Goal: Task Accomplishment & Management: Complete application form

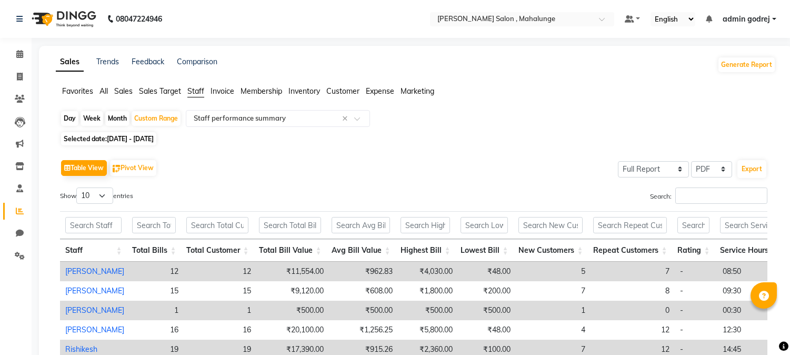
select select "full_report"
select select "pdf"
click at [21, 77] on icon at bounding box center [20, 77] width 6 height 8
select select "service"
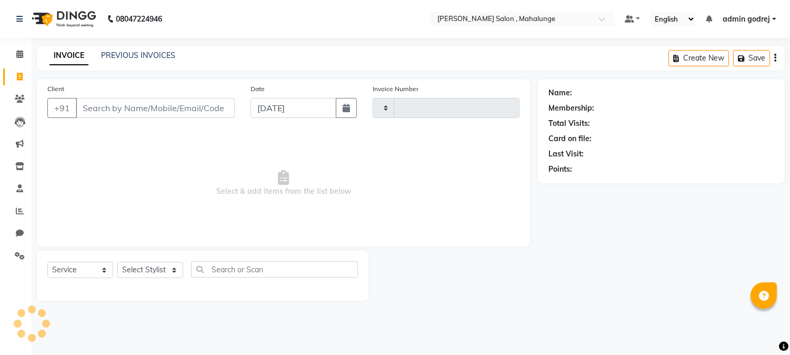
type input "1622"
select select "7250"
click at [155, 272] on select "Select Stylist admin godrej [PERSON_NAME] [PERSON_NAME] [PERSON_NAME] [PERSON_N…" at bounding box center [153, 270] width 73 height 16
select select "66814"
click at [117, 262] on select "Select Stylist admin godrej [PERSON_NAME] [PERSON_NAME] [PERSON_NAME] [PERSON_N…" at bounding box center [153, 270] width 73 height 16
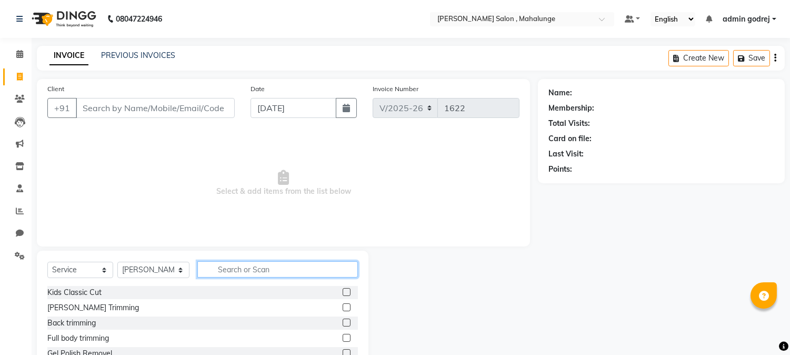
click at [216, 272] on input "text" at bounding box center [277, 269] width 160 height 16
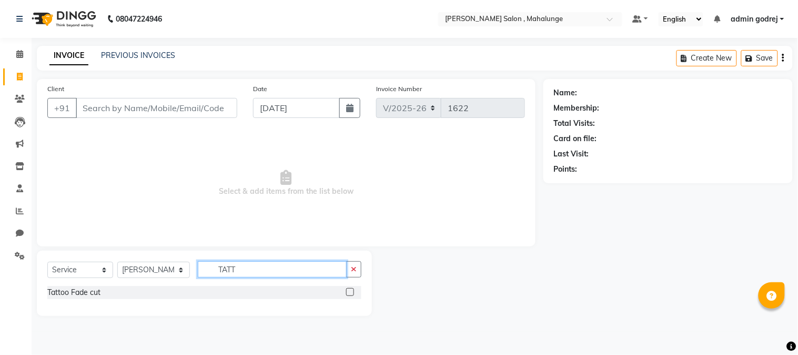
type input "TATT"
click at [353, 293] on label at bounding box center [350, 292] width 8 height 8
click at [353, 293] on input "checkbox" at bounding box center [349, 292] width 7 height 7
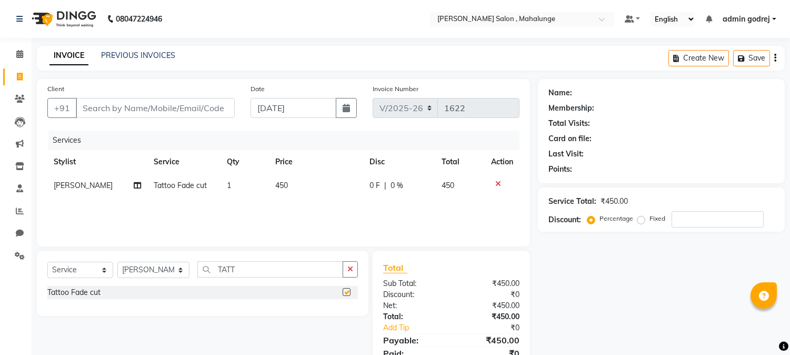
checkbox input "false"
click at [349, 272] on icon "button" at bounding box center [350, 268] width 6 height 7
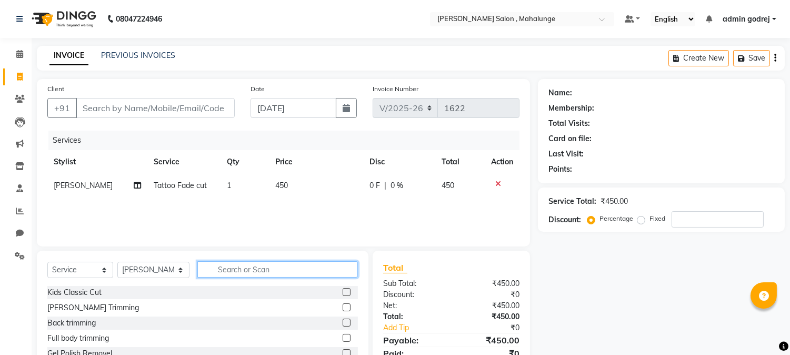
click at [344, 273] on input "text" at bounding box center [277, 269] width 160 height 16
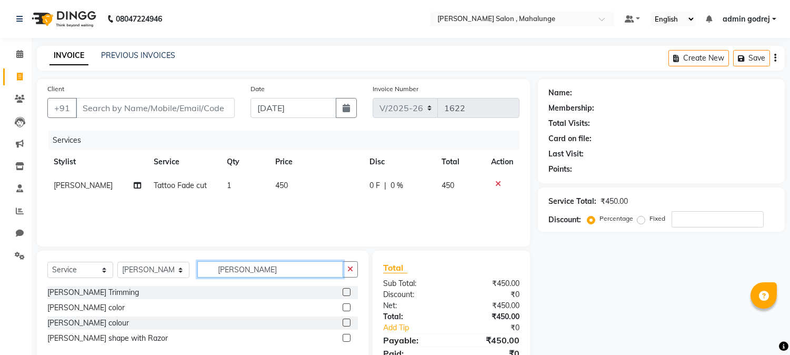
scroll to position [44, 0]
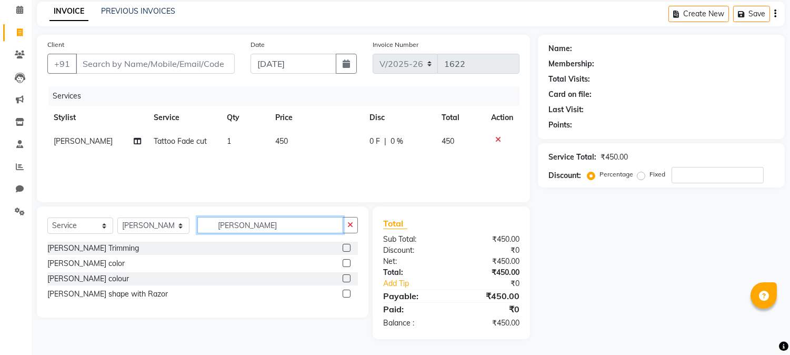
type input "[PERSON_NAME]"
click at [344, 292] on label at bounding box center [347, 293] width 8 height 8
click at [344, 292] on input "checkbox" at bounding box center [346, 293] width 7 height 7
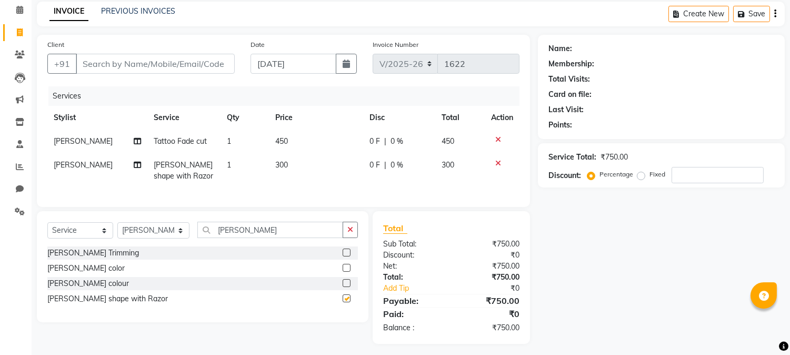
checkbox input "false"
click at [346, 230] on button "button" at bounding box center [350, 230] width 15 height 16
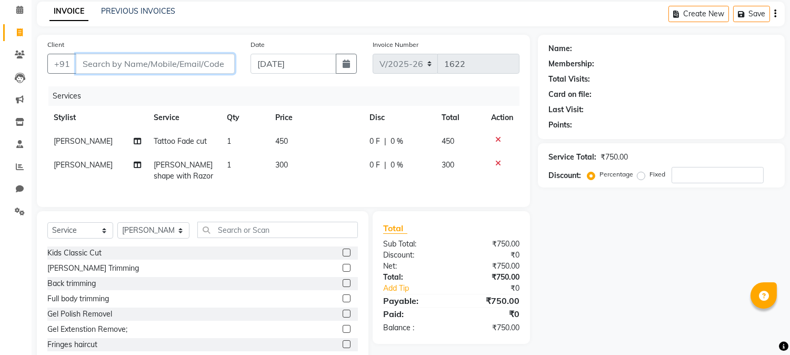
click at [151, 64] on input "Client" at bounding box center [155, 64] width 159 height 20
type input "8"
type input "0"
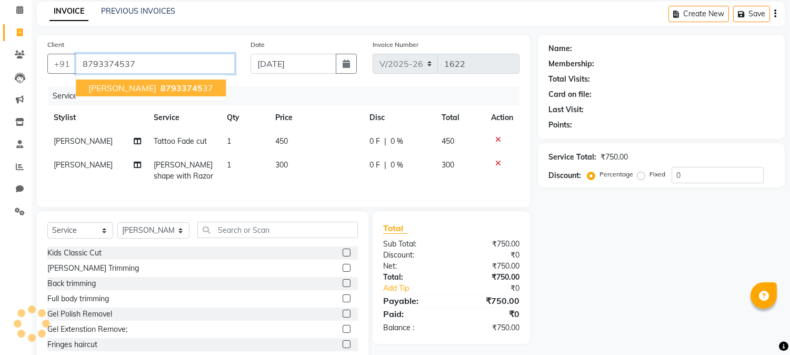
type input "8793374537"
select select "1: Object"
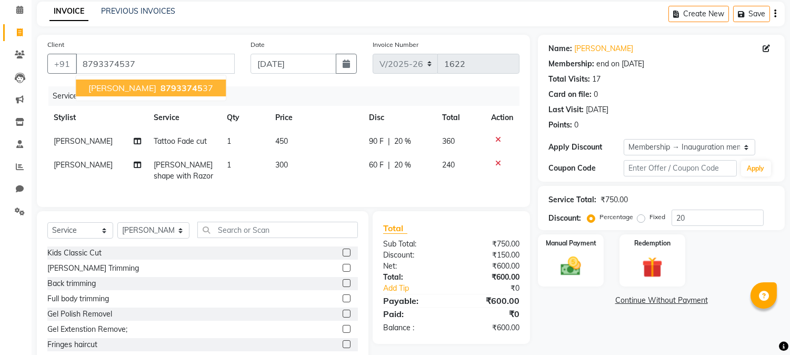
click at [102, 80] on button "[PERSON_NAME] 87933745 37" at bounding box center [151, 87] width 150 height 17
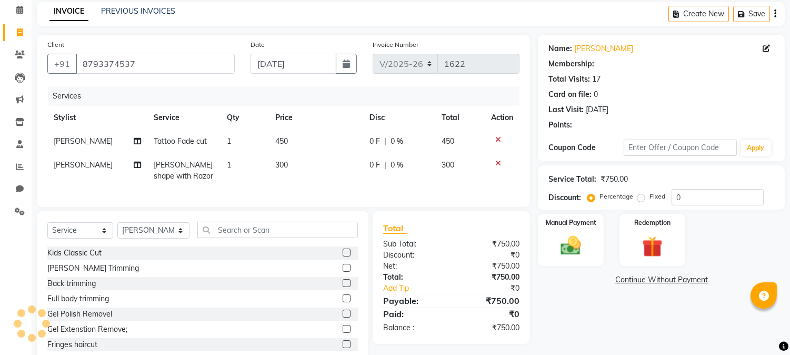
type input "20"
select select "1: Object"
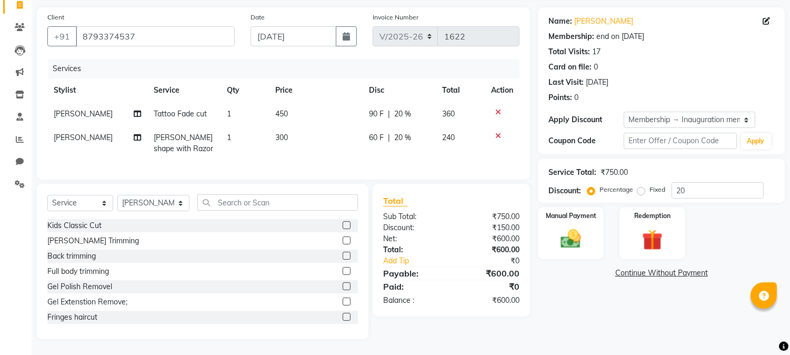
scroll to position [80, 0]
click at [580, 232] on img at bounding box center [571, 239] width 35 height 25
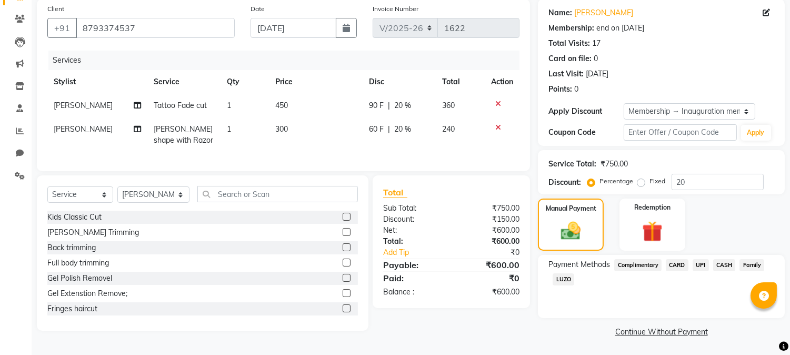
click at [698, 268] on span "UPI" at bounding box center [701, 265] width 16 height 12
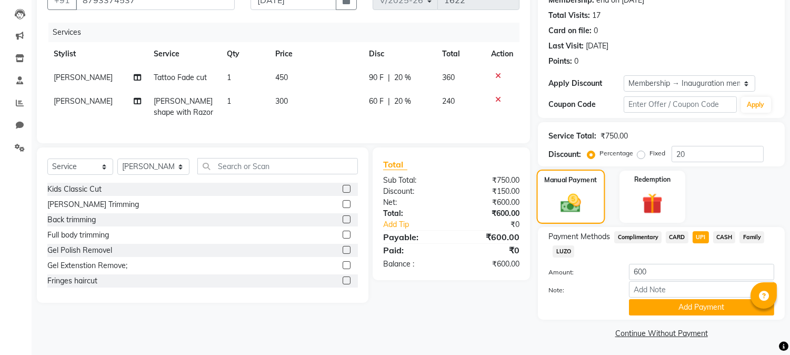
scroll to position [109, 0]
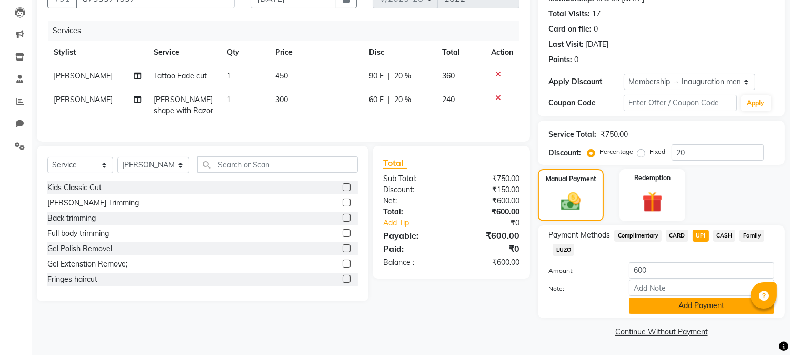
click at [664, 307] on button "Add Payment" at bounding box center [701, 305] width 145 height 16
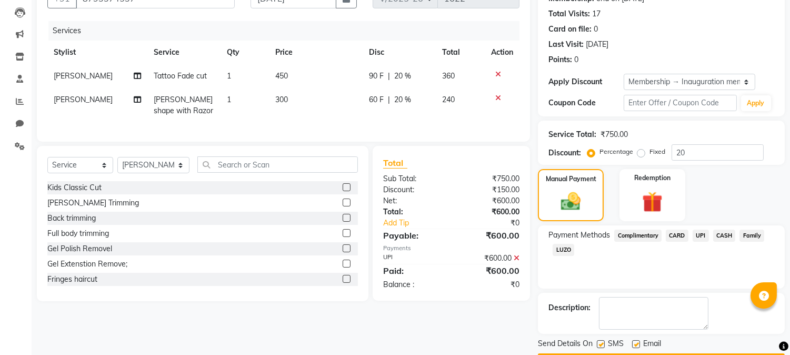
click at [698, 235] on span "UPI" at bounding box center [701, 235] width 16 height 12
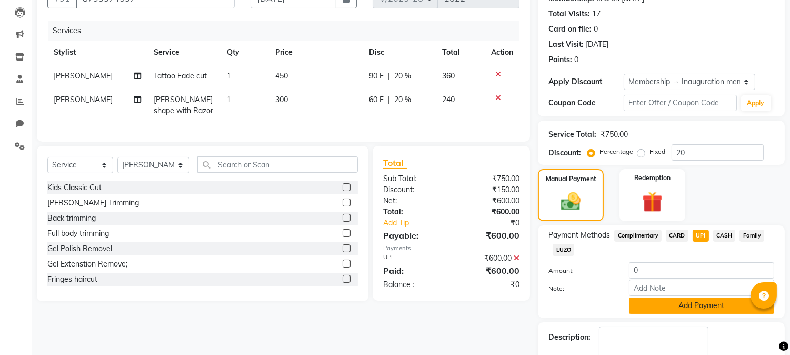
click at [640, 302] on button "Add Payment" at bounding box center [701, 305] width 145 height 16
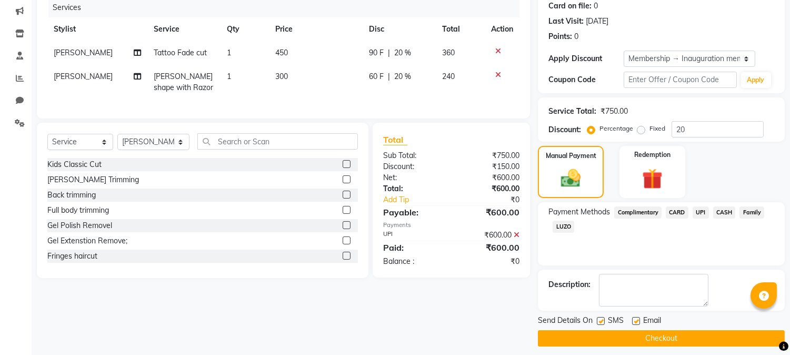
scroll to position [139, 0]
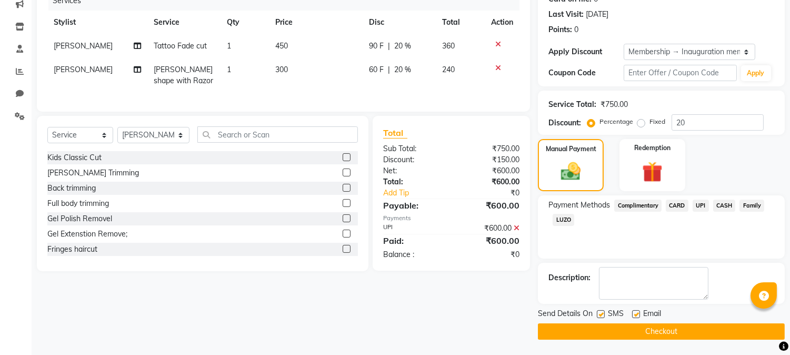
click at [594, 332] on button "Checkout" at bounding box center [661, 331] width 247 height 16
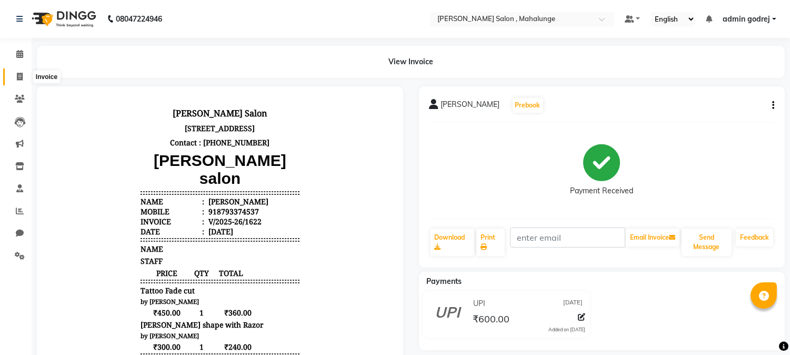
click at [18, 73] on icon at bounding box center [20, 77] width 6 height 8
select select "7250"
select select "service"
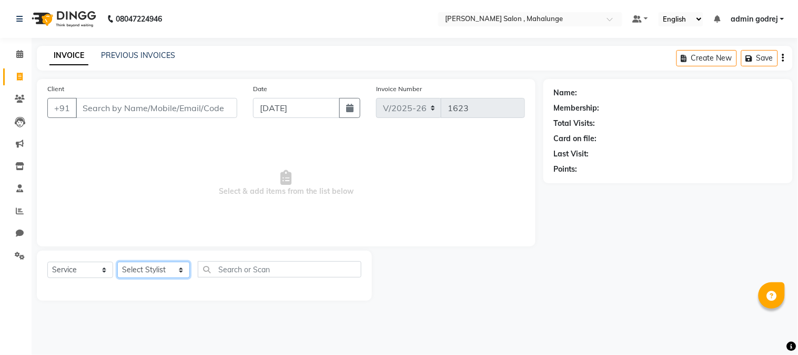
click at [134, 274] on select "Select Stylist admin godrej [PERSON_NAME] [PERSON_NAME] [PERSON_NAME] [PERSON_N…" at bounding box center [153, 270] width 73 height 16
select select "78190"
click at [117, 262] on select "Select Stylist admin godrej [PERSON_NAME] [PERSON_NAME] [PERSON_NAME] [PERSON_N…" at bounding box center [153, 270] width 73 height 16
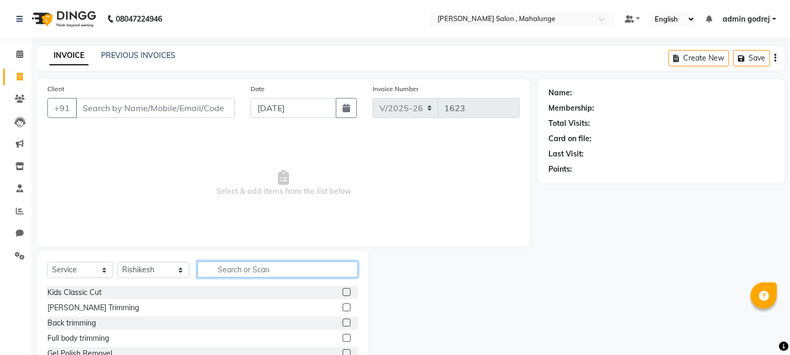
click at [223, 274] on input "text" at bounding box center [277, 269] width 160 height 16
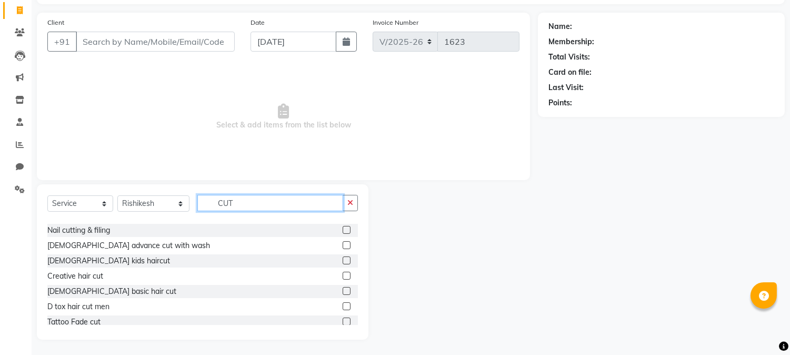
scroll to position [47, 0]
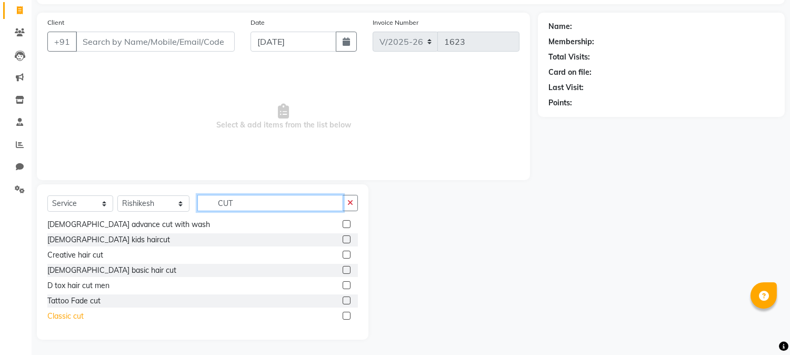
type input "CUT"
click at [77, 314] on div "Classic cut" at bounding box center [65, 315] width 36 height 11
checkbox input "false"
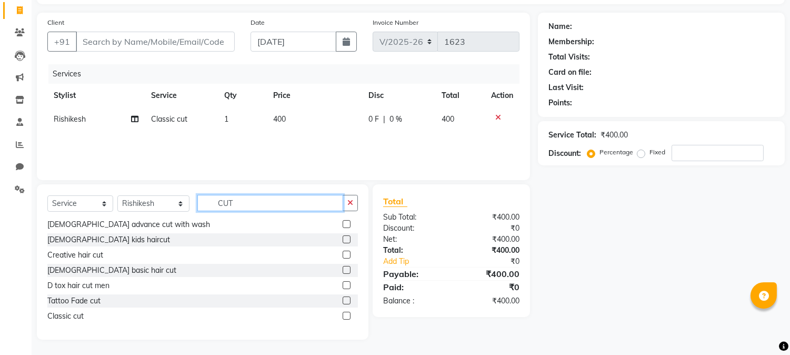
click at [287, 204] on input "CUT" at bounding box center [270, 203] width 146 height 16
type input "C"
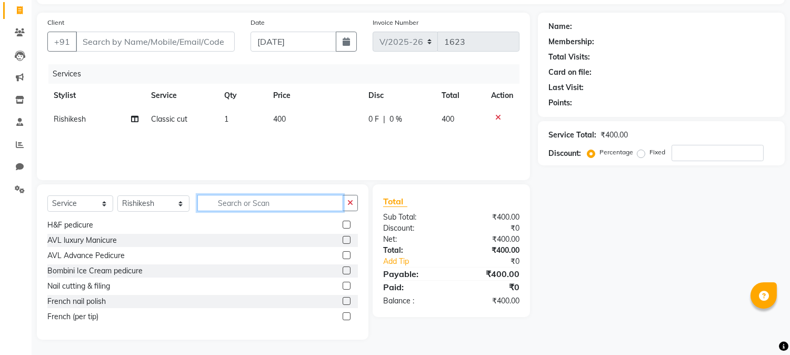
scroll to position [367, 0]
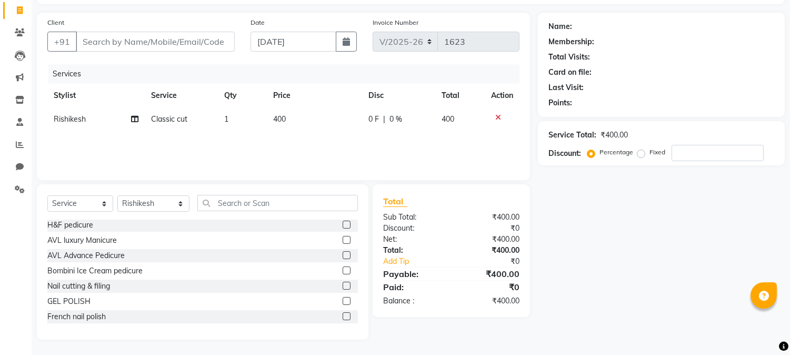
click at [493, 112] on td at bounding box center [502, 119] width 35 height 24
click at [496, 114] on icon at bounding box center [498, 117] width 6 height 7
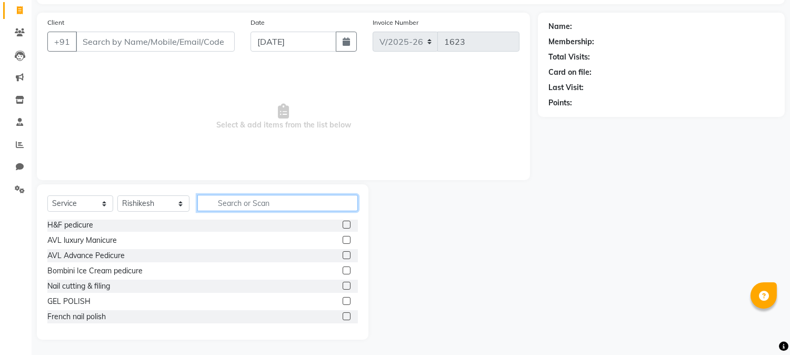
click at [287, 200] on input "text" at bounding box center [277, 203] width 160 height 16
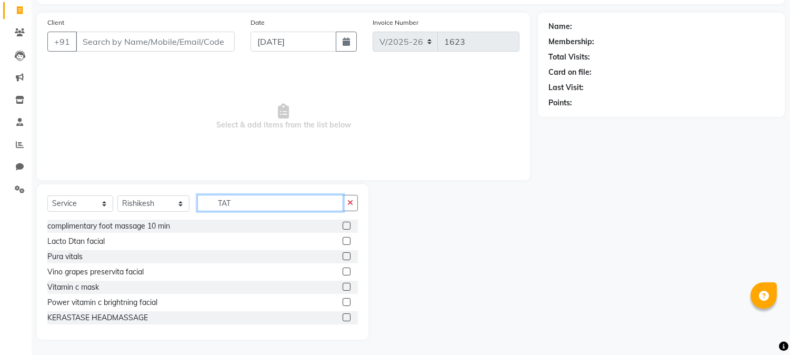
scroll to position [0, 0]
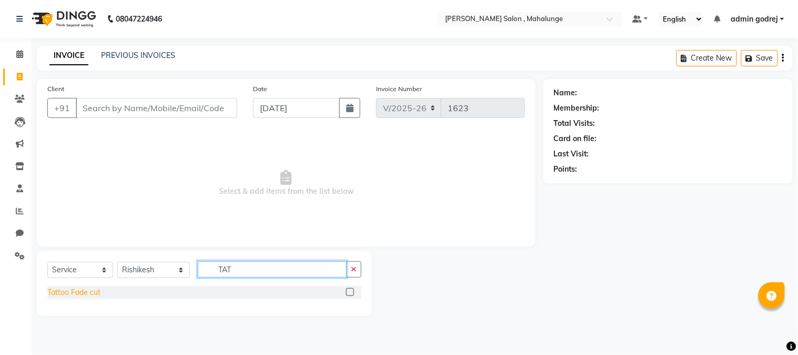
type input "TAT"
click at [75, 293] on div "Tattoo Fade cut" at bounding box center [73, 292] width 53 height 11
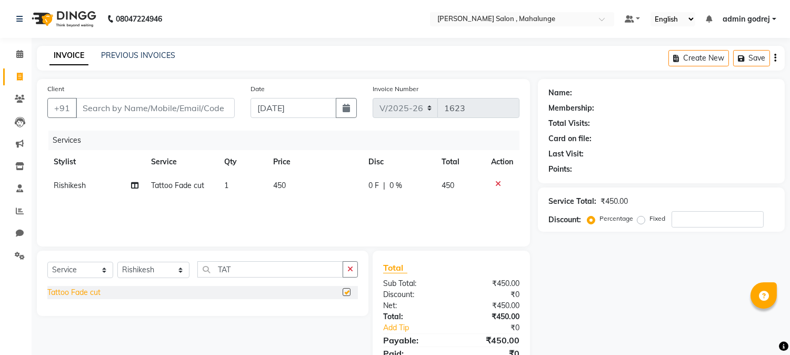
checkbox input "false"
click at [267, 275] on input "TAT" at bounding box center [270, 269] width 146 height 16
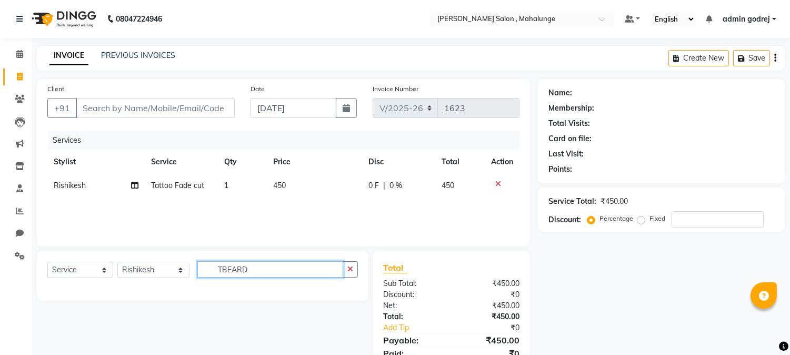
click at [214, 266] on input "TBEARD" at bounding box center [270, 269] width 146 height 16
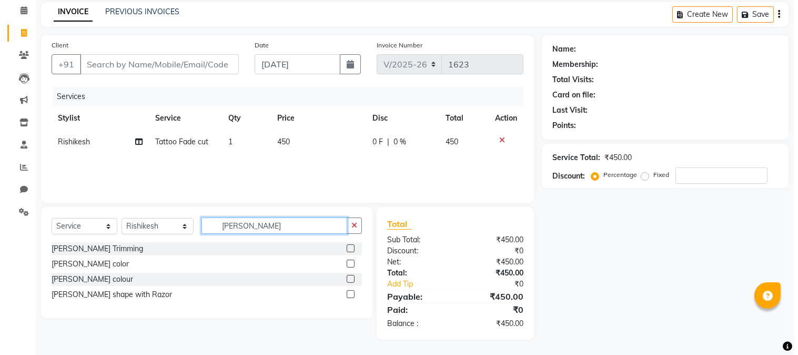
scroll to position [44, 0]
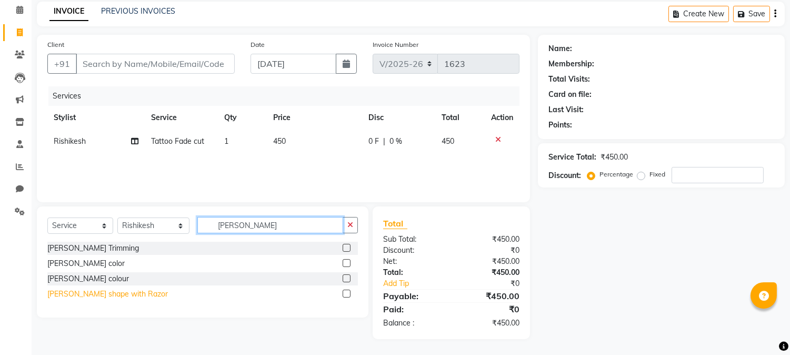
type input "[PERSON_NAME]"
click at [79, 292] on div "[PERSON_NAME] shape with Razor" at bounding box center [107, 293] width 121 height 11
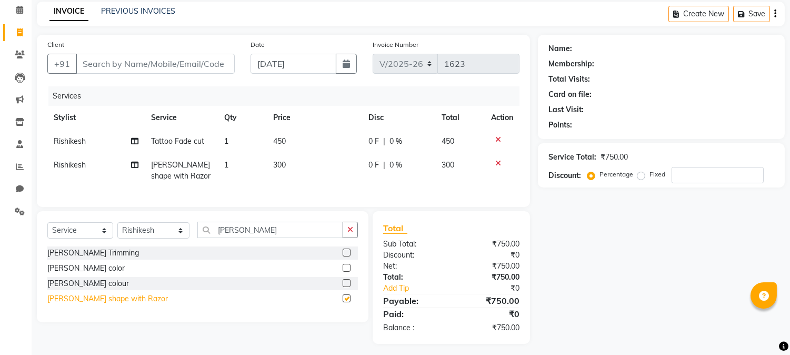
checkbox input "false"
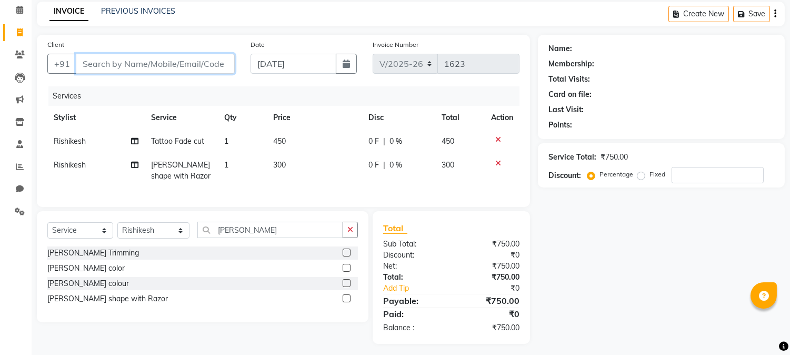
click at [186, 61] on input "Client" at bounding box center [155, 64] width 159 height 20
type input "9"
type input "0"
type input "9284606399"
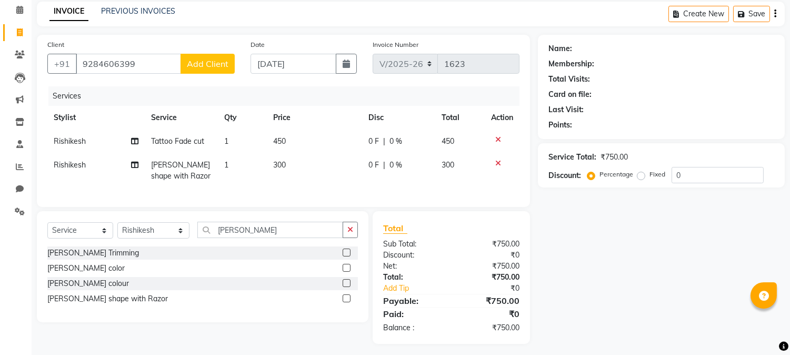
click at [203, 58] on span "Add Client" at bounding box center [208, 63] width 42 height 11
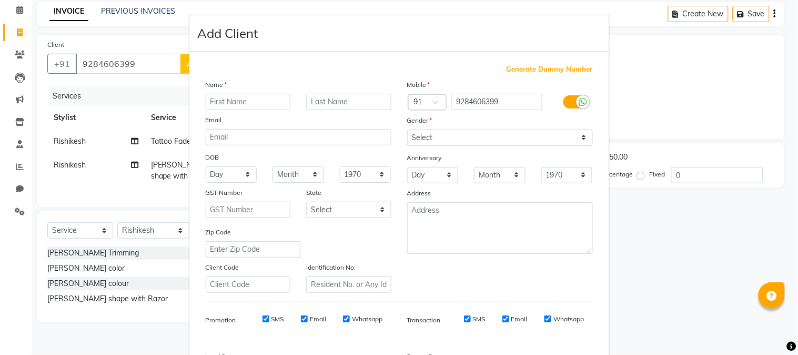
click at [253, 99] on input "text" at bounding box center [248, 102] width 85 height 16
click at [210, 101] on input "SCHIN" at bounding box center [248, 102] width 85 height 16
type input "SACHIN"
click at [505, 137] on select "Select [DEMOGRAPHIC_DATA] [DEMOGRAPHIC_DATA] Other Prefer Not To Say" at bounding box center [500, 137] width 186 height 16
select select "[DEMOGRAPHIC_DATA]"
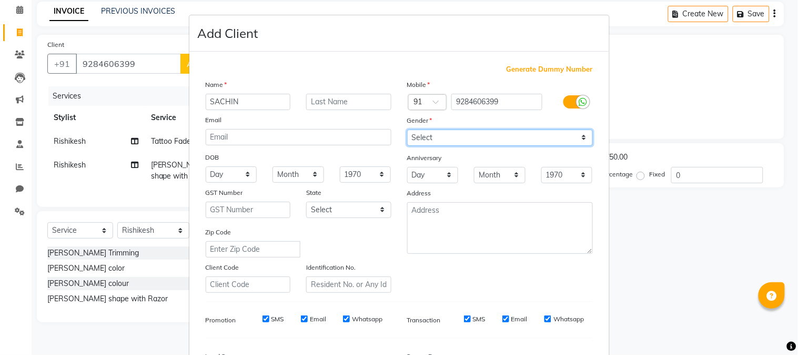
click at [407, 129] on select "Select [DEMOGRAPHIC_DATA] [DEMOGRAPHIC_DATA] Other Prefer Not To Say" at bounding box center [500, 137] width 186 height 16
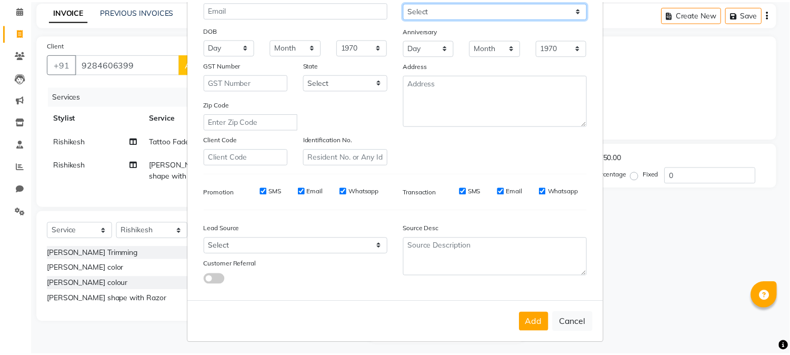
scroll to position [132, 0]
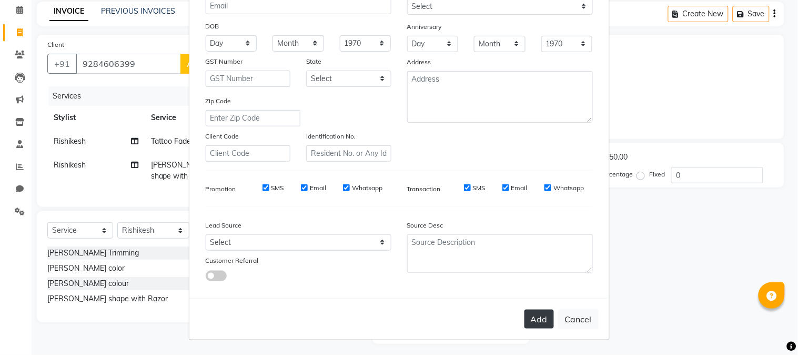
click at [530, 319] on button "Add" at bounding box center [539, 318] width 29 height 19
select select
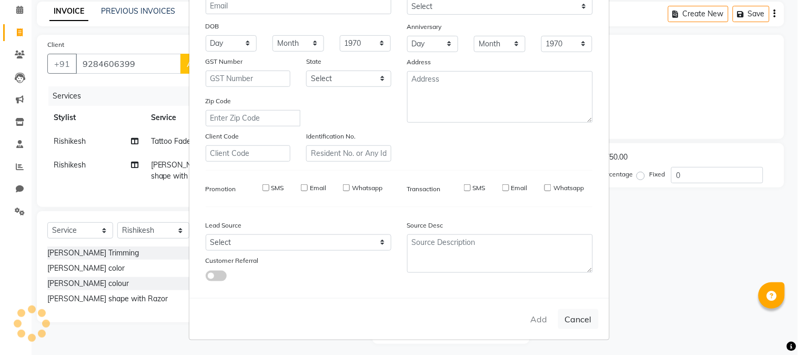
select select
checkbox input "false"
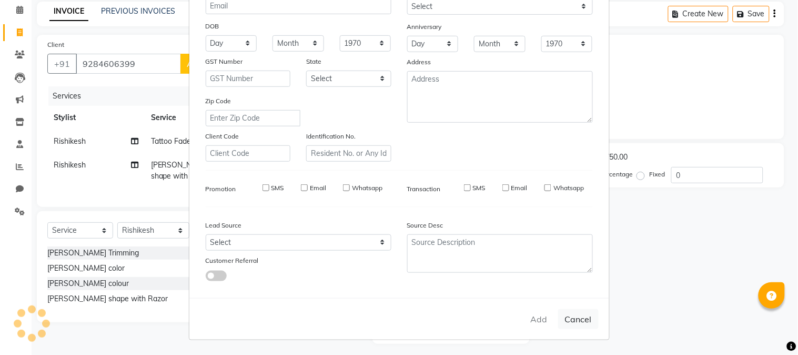
checkbox input "false"
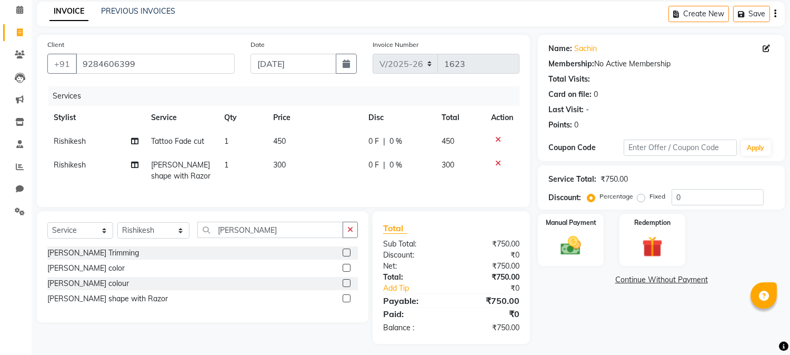
scroll to position [58, 0]
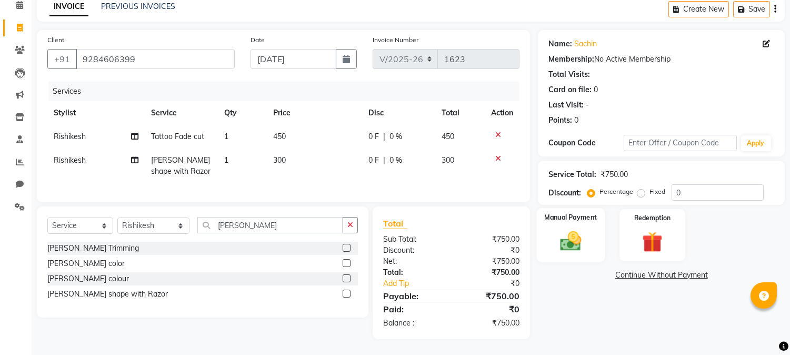
click at [563, 239] on img at bounding box center [571, 241] width 35 height 25
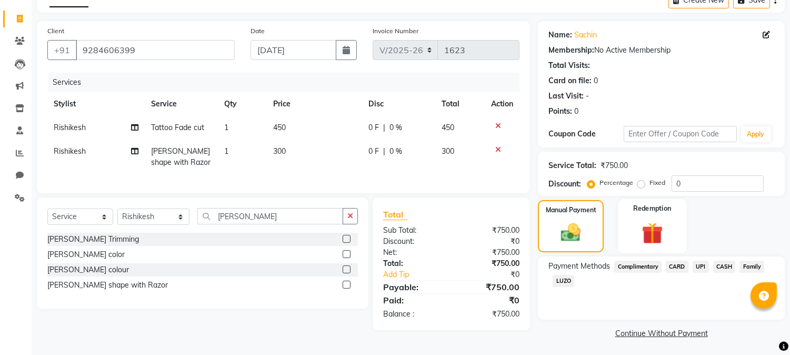
scroll to position [59, 0]
click at [700, 265] on span "UPI" at bounding box center [701, 265] width 16 height 12
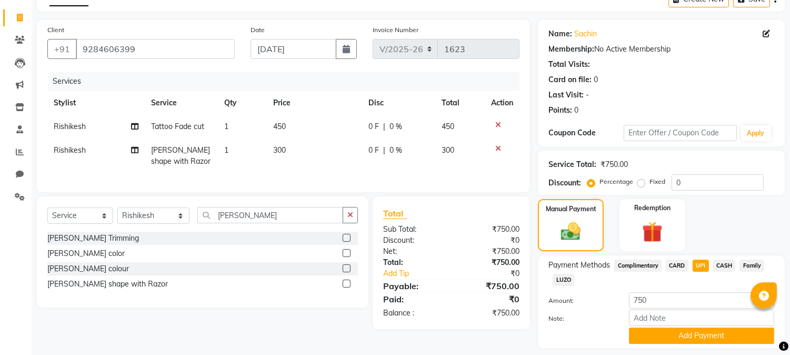
scroll to position [89, 0]
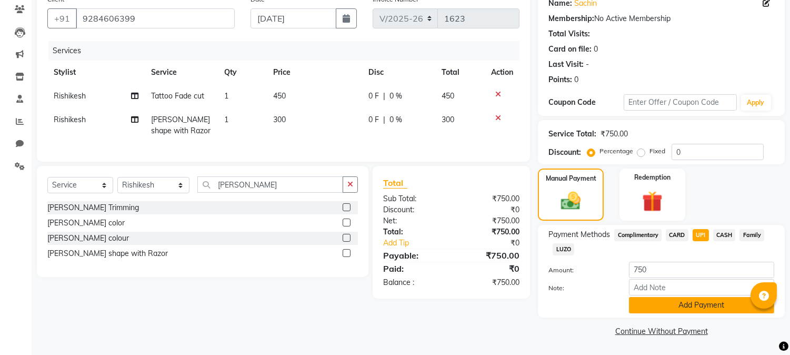
click at [702, 306] on button "Add Payment" at bounding box center [701, 305] width 145 height 16
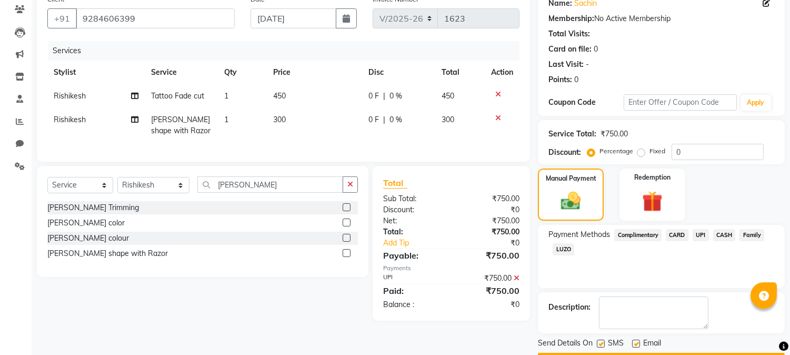
scroll to position [118, 0]
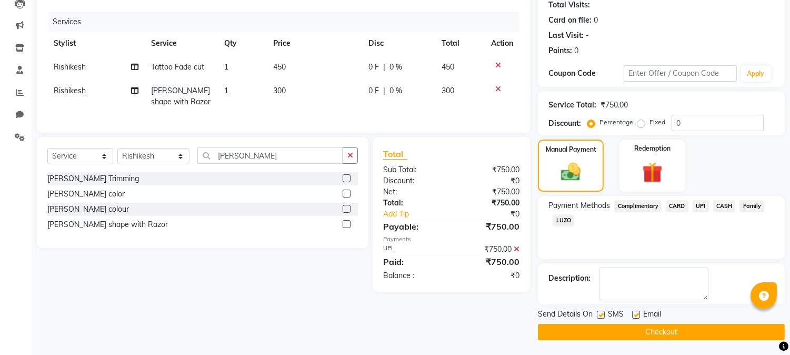
click at [654, 333] on button "Checkout" at bounding box center [661, 332] width 247 height 16
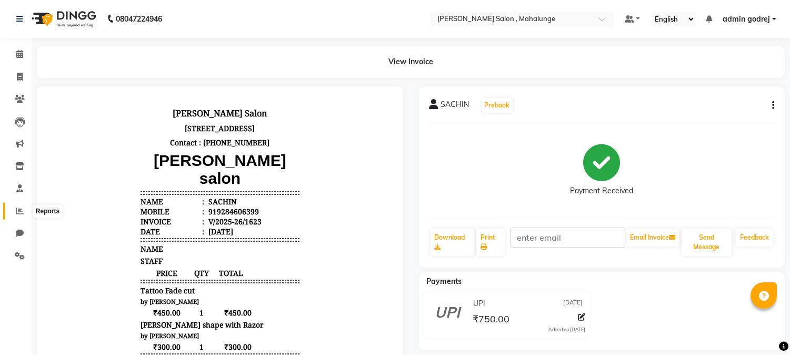
click at [21, 209] on icon at bounding box center [20, 211] width 8 height 8
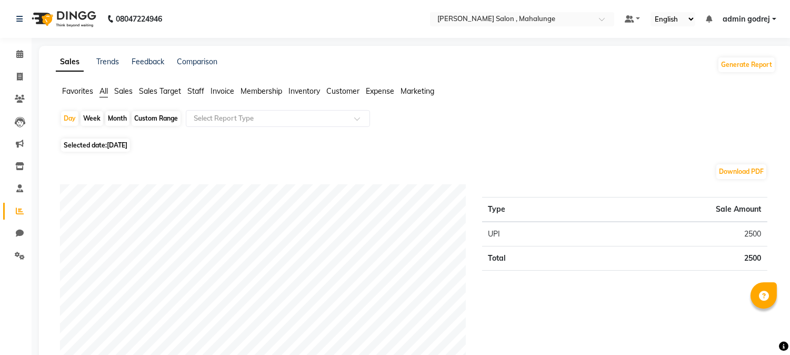
click at [119, 116] on div "Month" at bounding box center [117, 118] width 24 height 15
select select "9"
select select "2025"
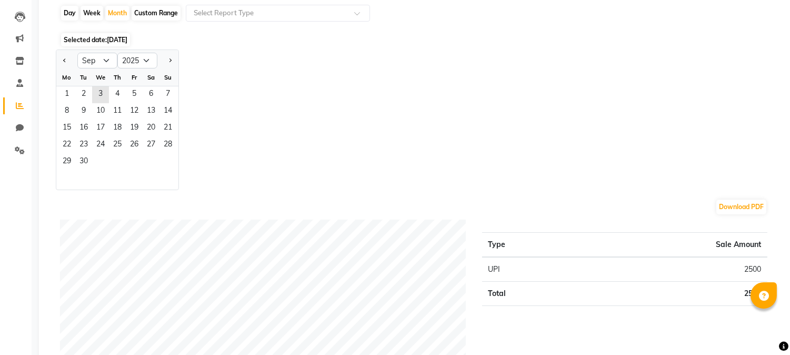
scroll to position [117, 0]
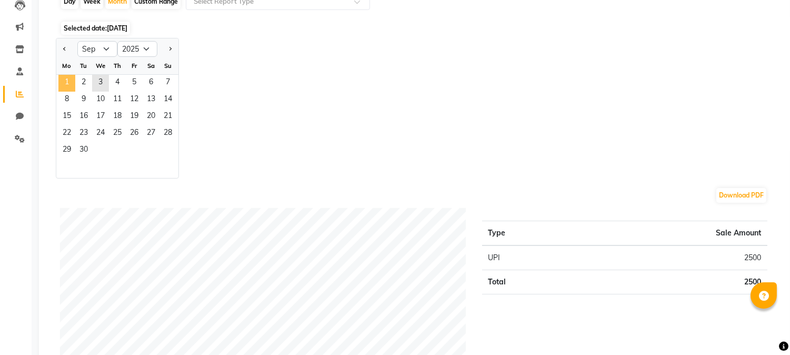
click at [74, 83] on span "1" at bounding box center [66, 83] width 17 height 17
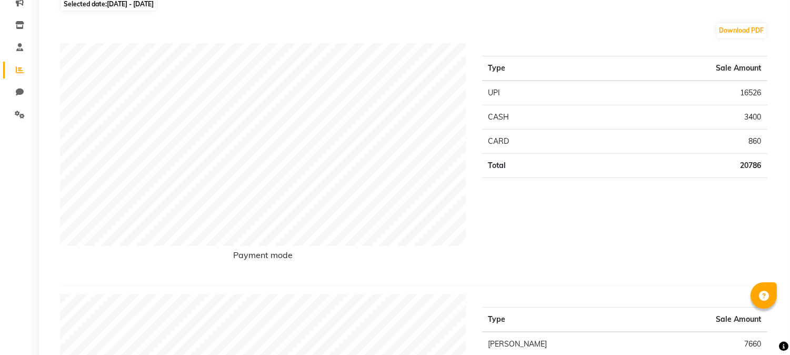
scroll to position [0, 0]
